Goal: Task Accomplishment & Management: Use online tool/utility

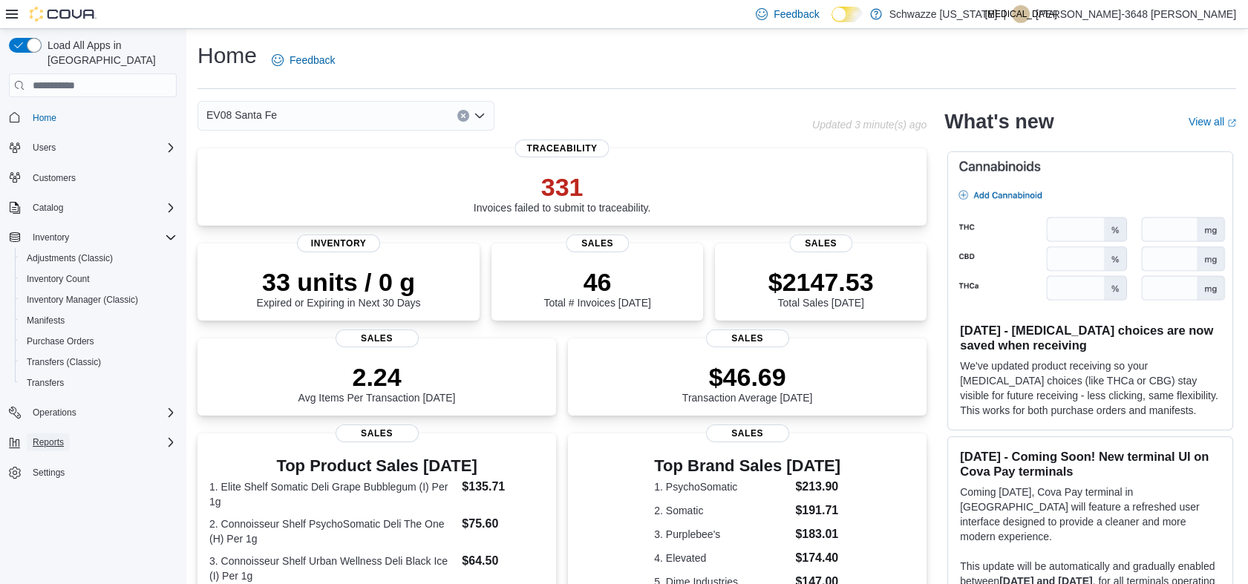
click at [47, 436] on span "Reports" at bounding box center [48, 442] width 31 height 12
click at [50, 537] on span "Reports" at bounding box center [42, 546] width 31 height 18
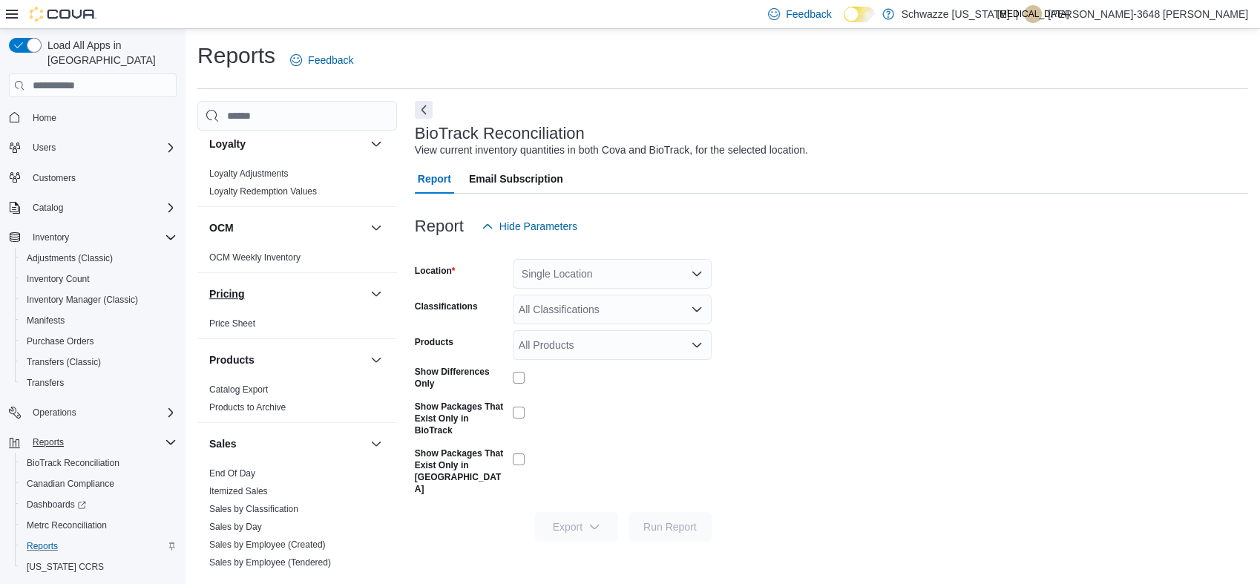
scroll to position [825, 0]
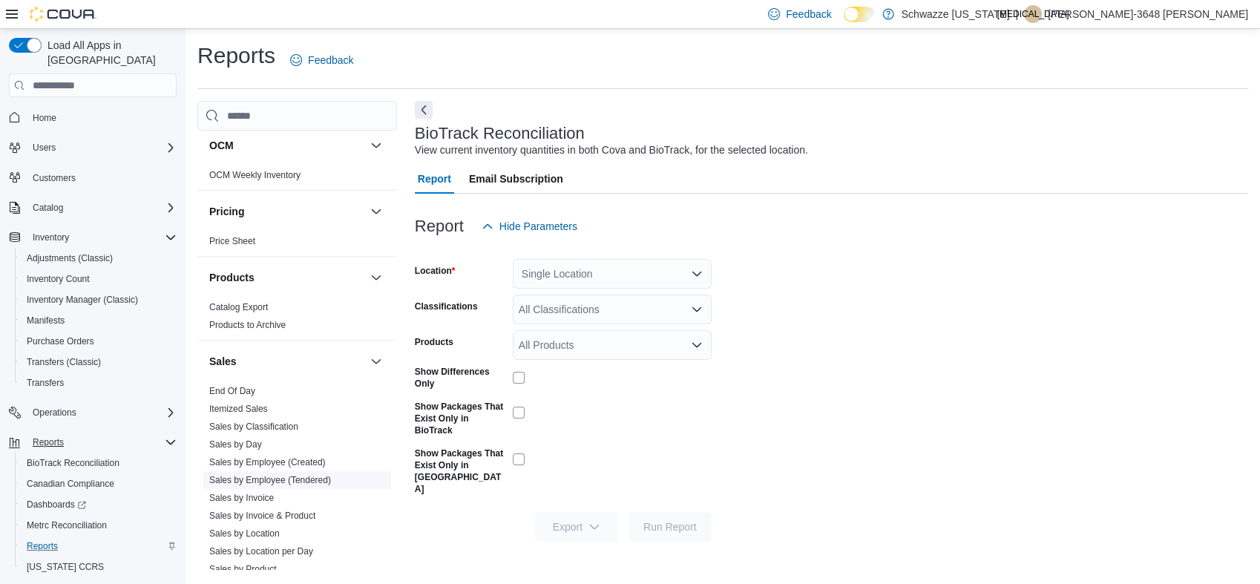
click at [303, 475] on link "Sales by Employee (Tendered)" at bounding box center [270, 480] width 122 height 10
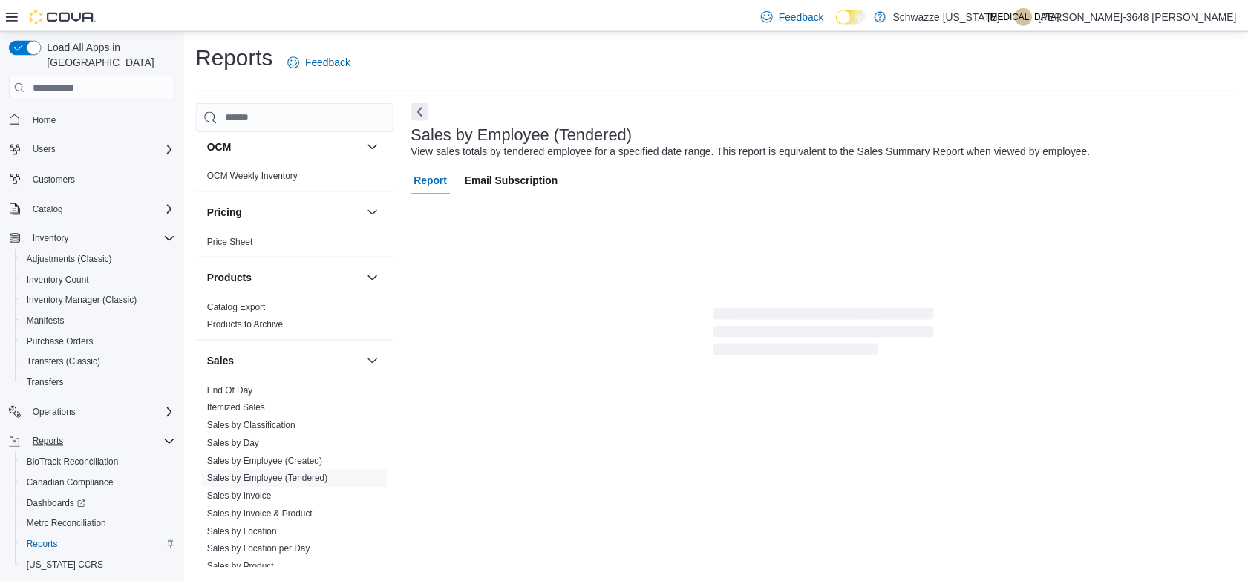
scroll to position [25, 0]
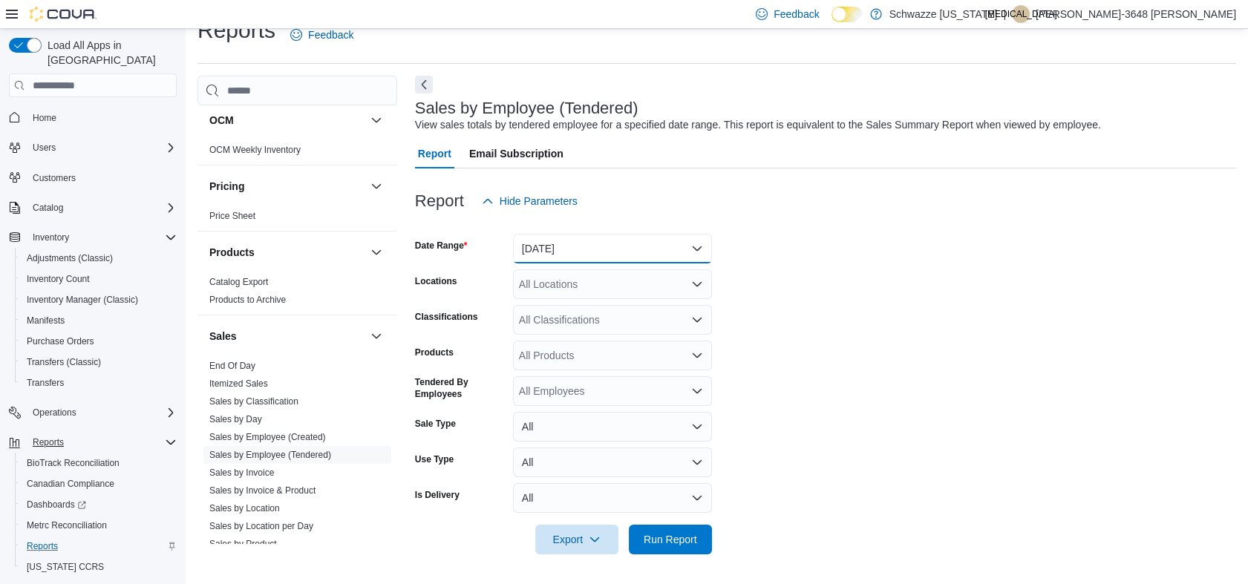
click at [568, 255] on button "[DATE]" at bounding box center [612, 249] width 199 height 30
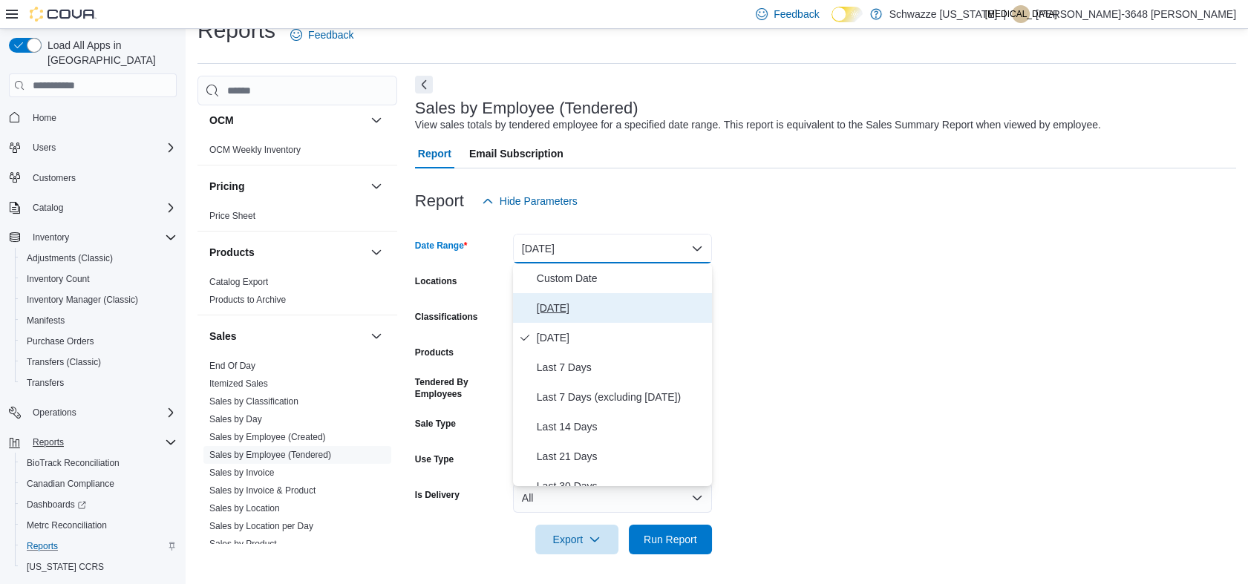
click at [565, 305] on span "[DATE]" at bounding box center [621, 308] width 169 height 18
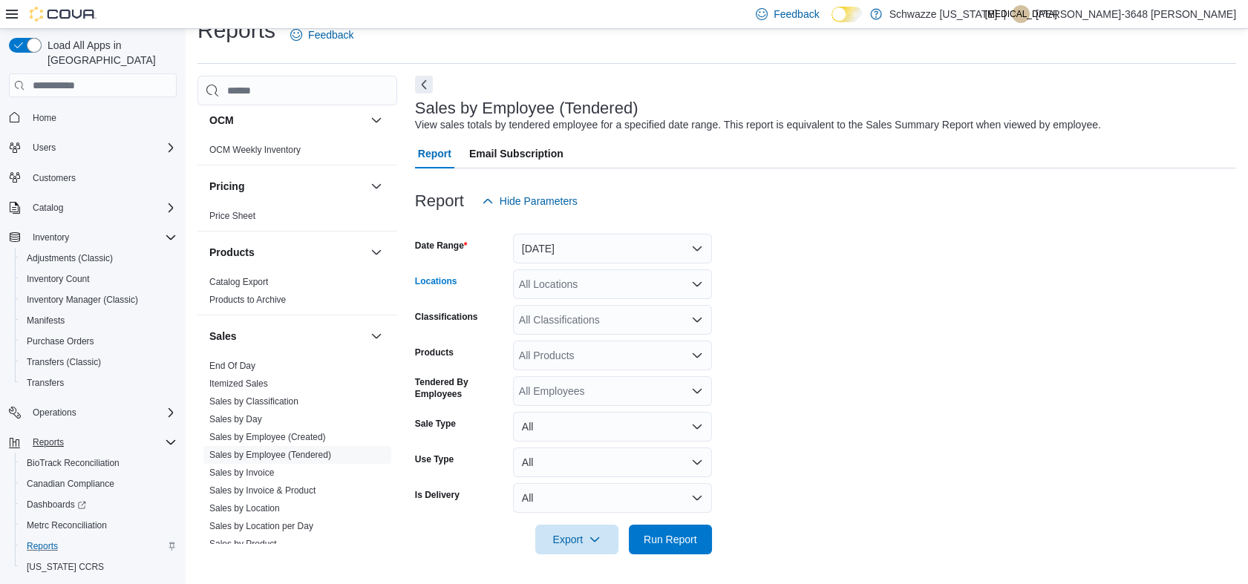
click at [564, 285] on div "All Locations" at bounding box center [612, 284] width 199 height 30
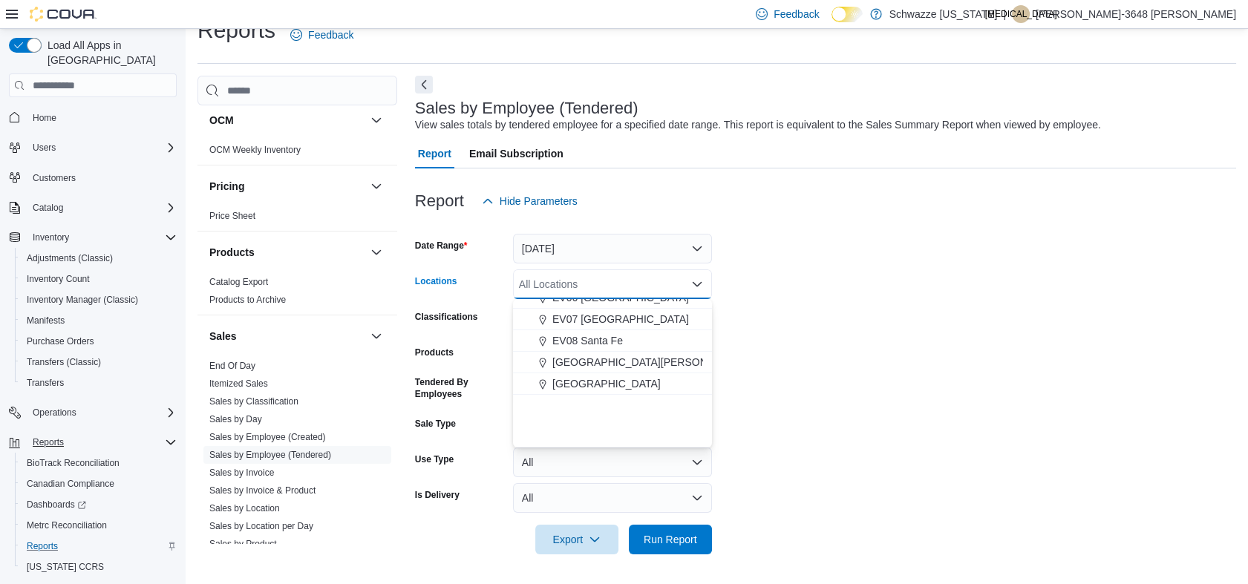
scroll to position [165, 0]
click at [613, 338] on span "EV08 Santa Fe" at bounding box center [587, 338] width 71 height 15
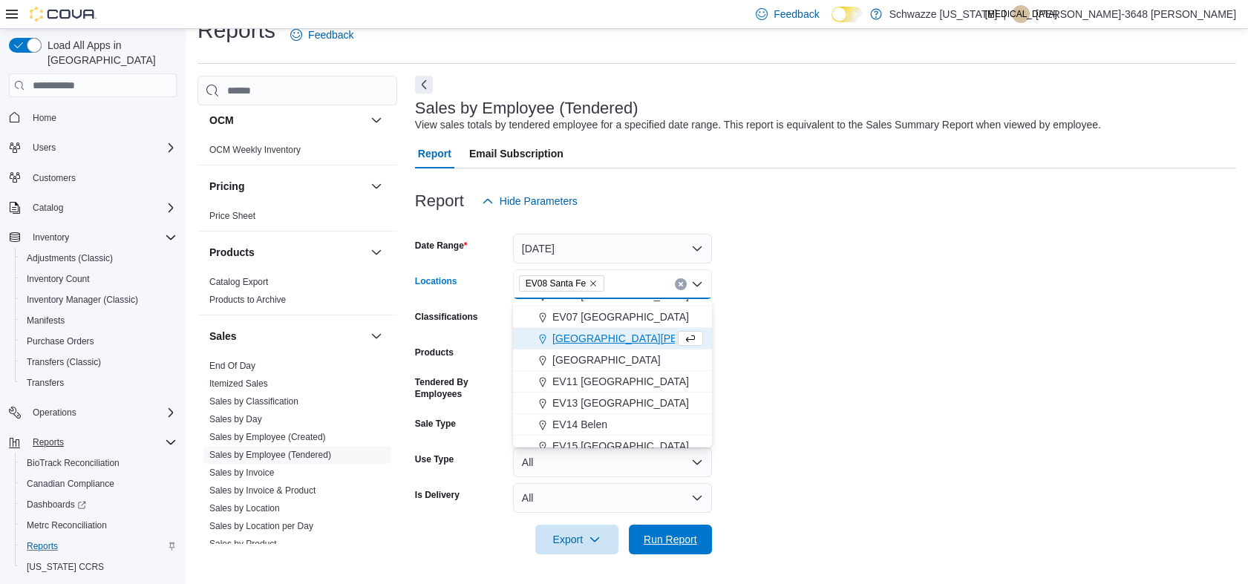
click at [658, 538] on span "Run Report" at bounding box center [669, 539] width 53 height 15
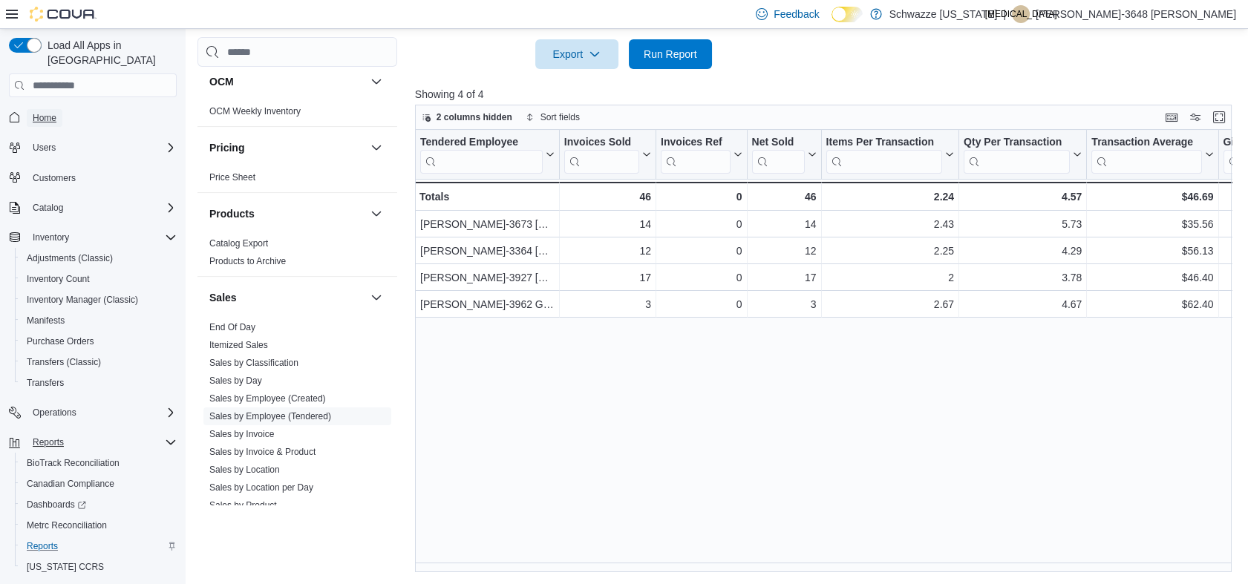
click at [59, 109] on link "Home" at bounding box center [45, 118] width 36 height 18
